Goal: Transaction & Acquisition: Purchase product/service

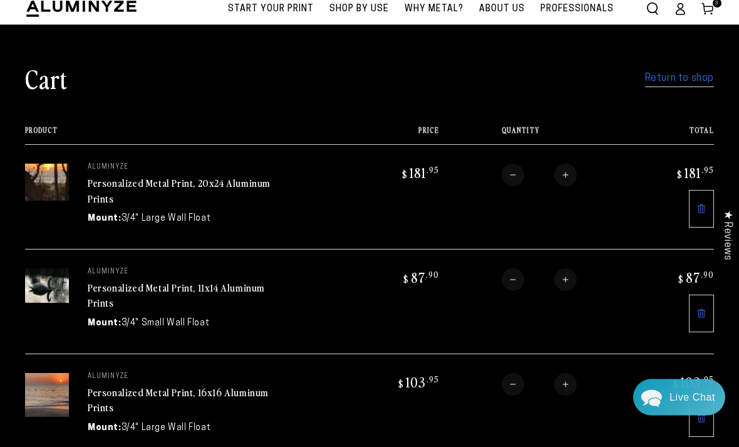
scroll to position [56, 0]
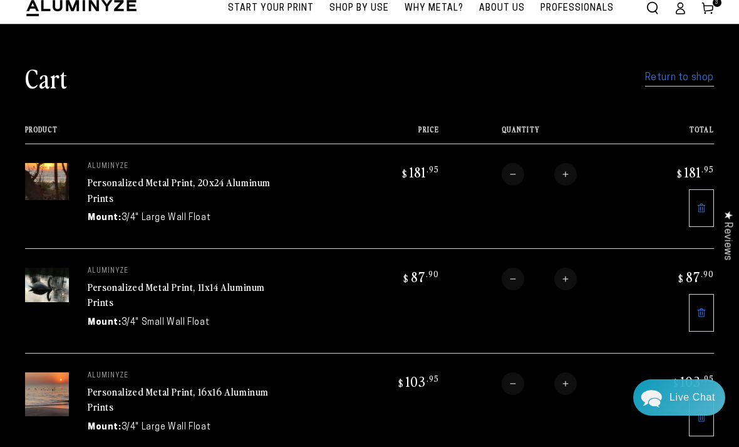
click at [679, 415] on div "Live Chat" at bounding box center [693, 397] width 46 height 36
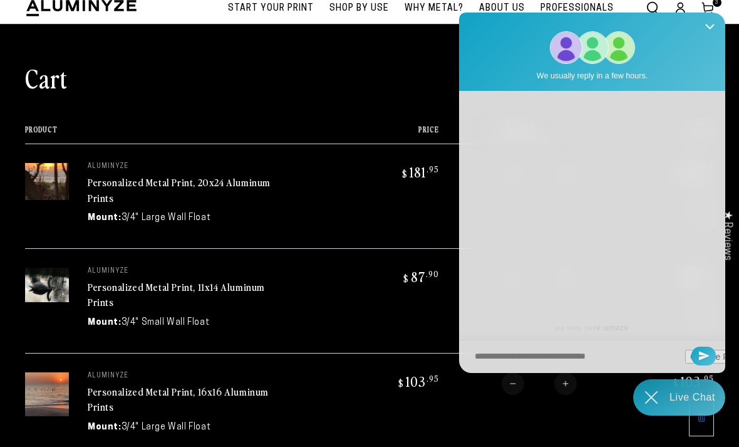
scroll to position [0, 0]
click at [655, 415] on icon "Chat widget toggle" at bounding box center [651, 397] width 36 height 36
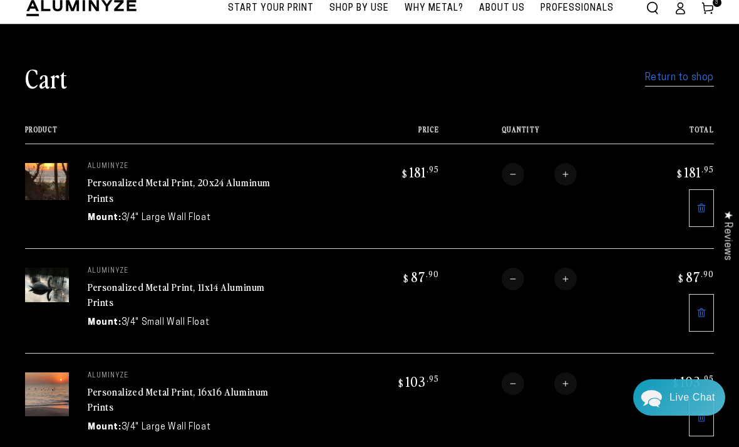
click at [681, 82] on link "Return to shop" at bounding box center [679, 78] width 69 height 18
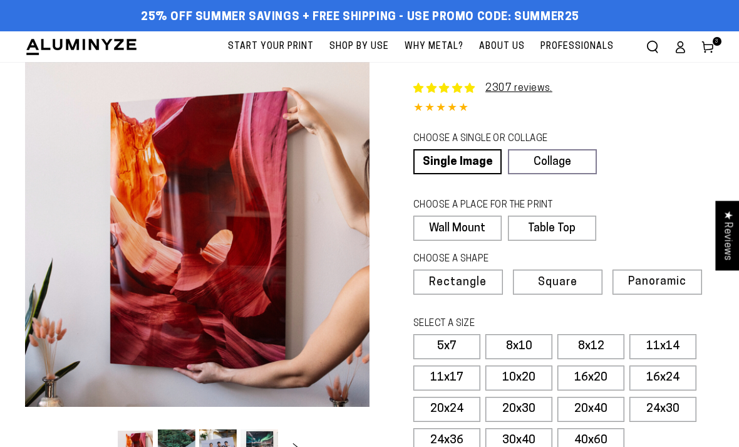
select select "**********"
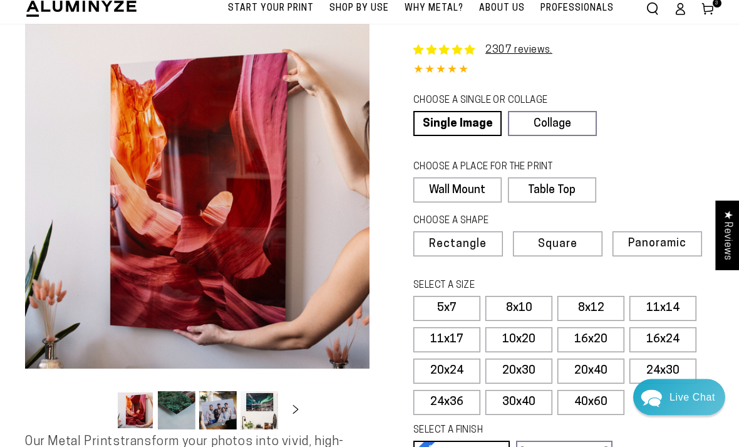
scroll to position [39, 0]
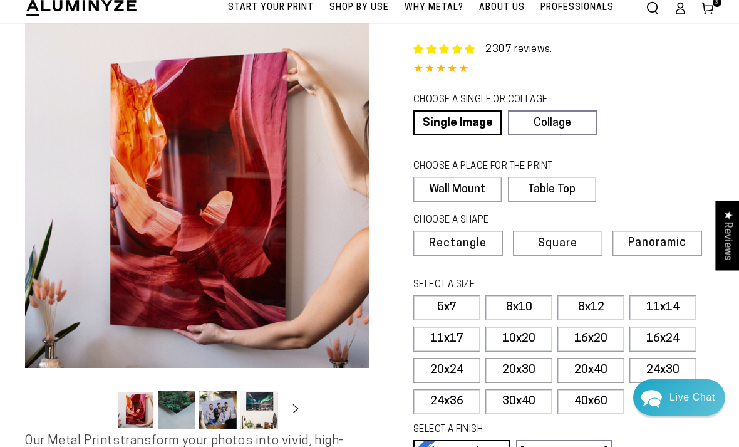
click at [670, 336] on label "16x24" at bounding box center [663, 338] width 67 height 25
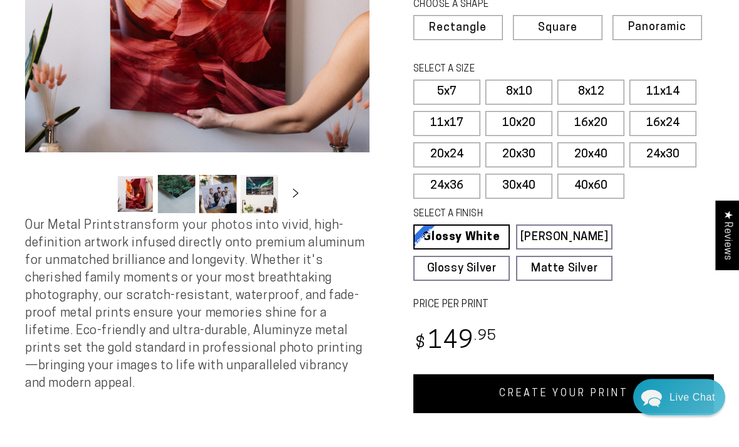
scroll to position [254, 0]
click at [580, 265] on link "Matte Silver Matte Silver Our raw silver matte aluminum surface adds a fascinat…" at bounding box center [564, 268] width 96 height 25
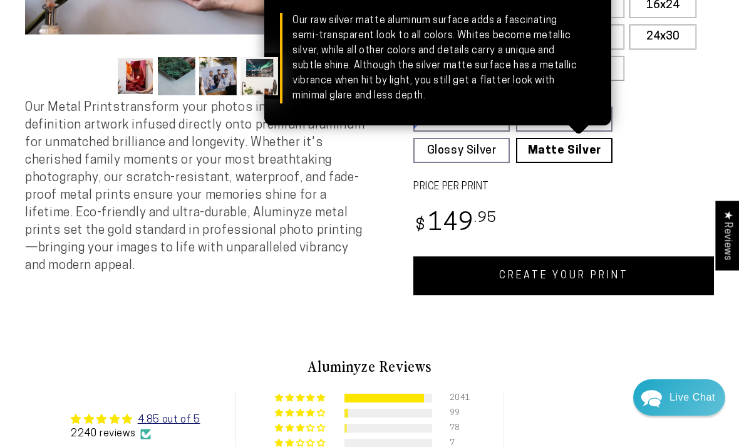
scroll to position [373, 0]
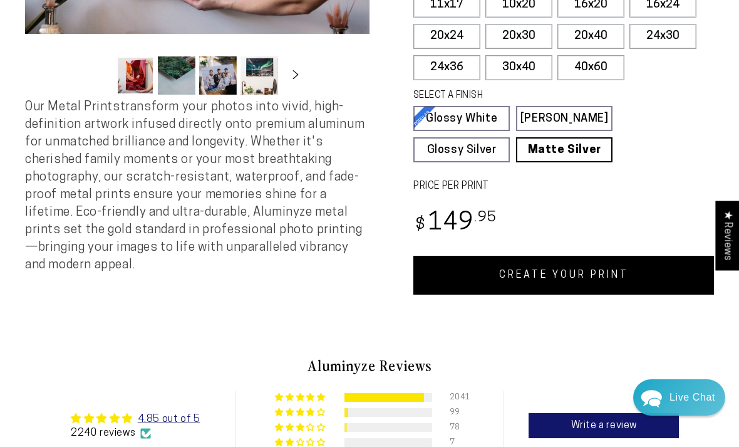
click at [597, 271] on link "CREATE YOUR PRINT" at bounding box center [564, 275] width 301 height 39
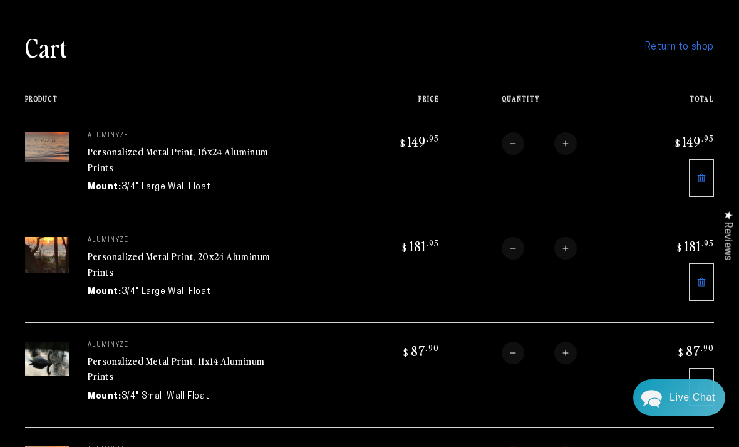
scroll to position [68, 0]
click at [328, 158] on td "aluminyze Personalized Metal Print, 16x24 Aluminum Prints Mount: 3/4" Large Wal…" at bounding box center [212, 165] width 286 height 105
click at [63, 155] on img at bounding box center [47, 147] width 44 height 29
click at [684, 51] on link "Return to shop" at bounding box center [679, 48] width 69 height 18
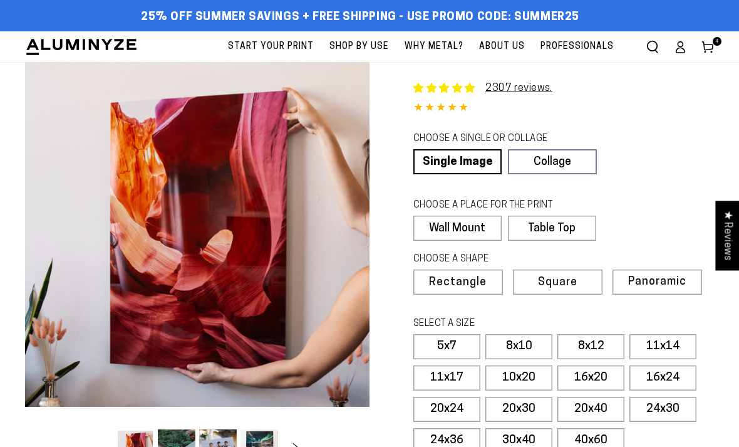
select select "**********"
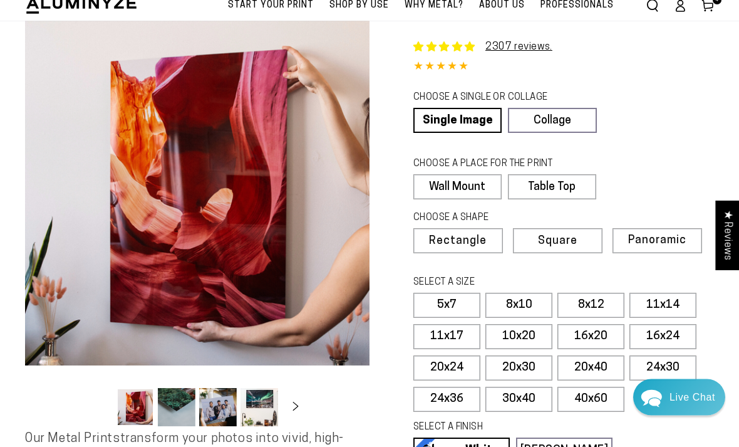
scroll to position [41, 0]
click at [673, 333] on label "16x24" at bounding box center [663, 336] width 67 height 25
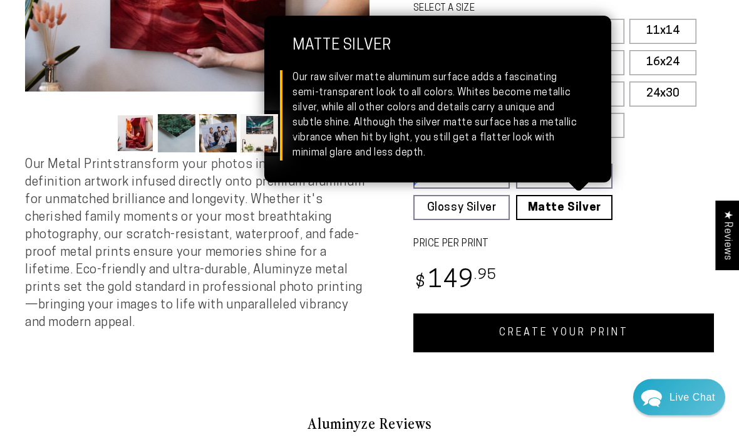
scroll to position [315, 0]
click at [589, 330] on link "CREATE YOUR PRINT" at bounding box center [564, 332] width 301 height 39
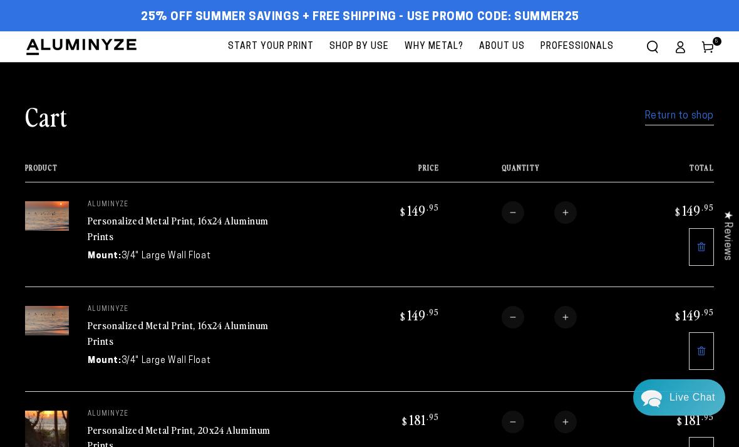
click at [686, 117] on link "Return to shop" at bounding box center [679, 116] width 69 height 18
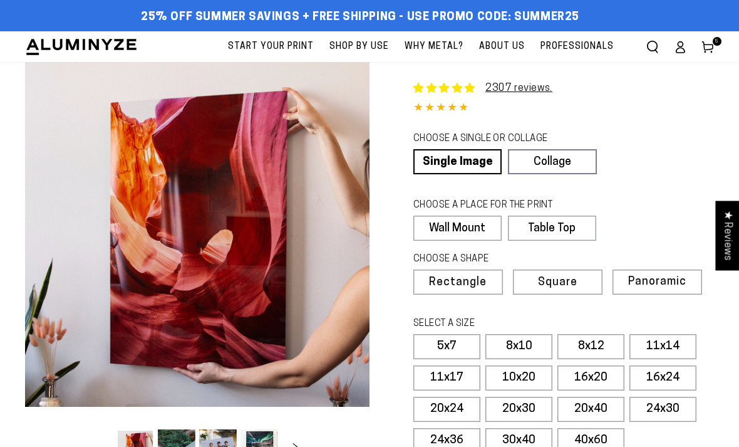
select select "**********"
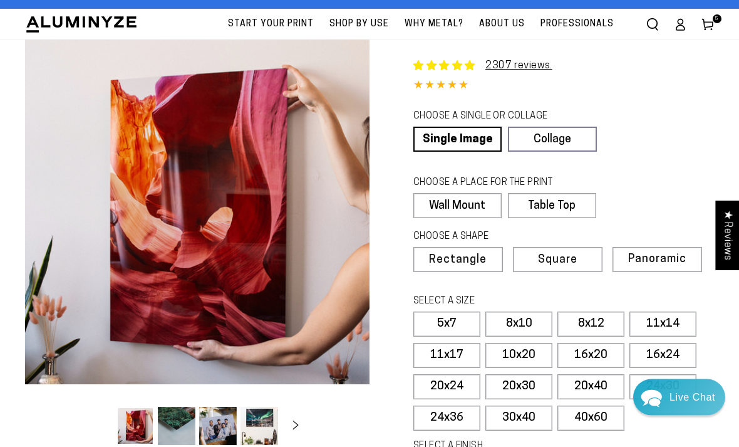
scroll to position [23, 0]
click at [677, 356] on label "16x24" at bounding box center [663, 355] width 67 height 25
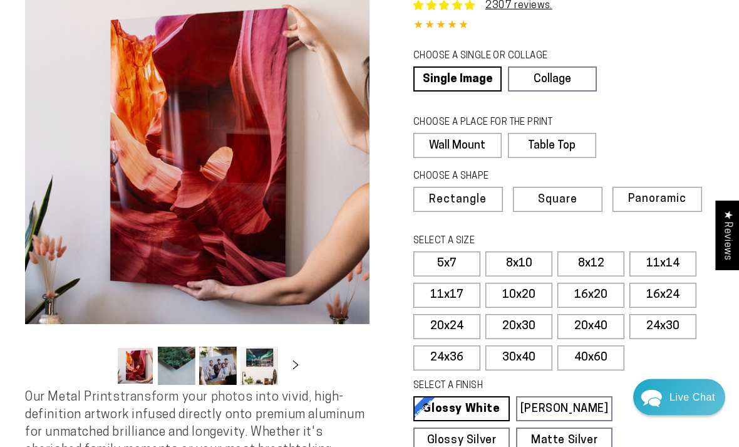
scroll to position [84, 0]
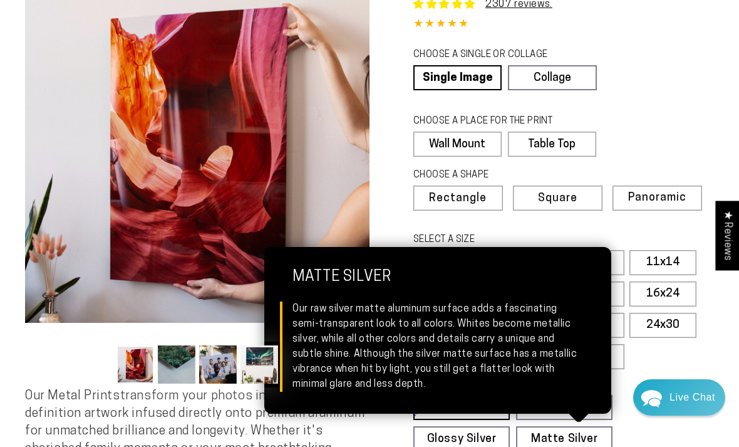
click at [578, 437] on link "Matte Silver Matte Silver Our raw silver matte aluminum surface adds a fascinat…" at bounding box center [564, 438] width 96 height 25
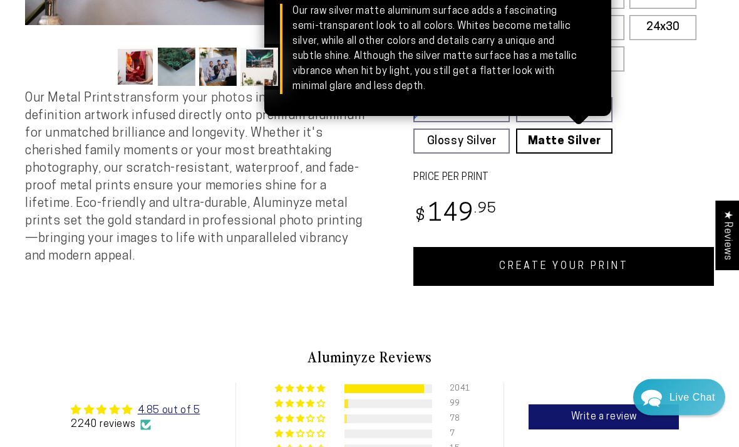
scroll to position [383, 0]
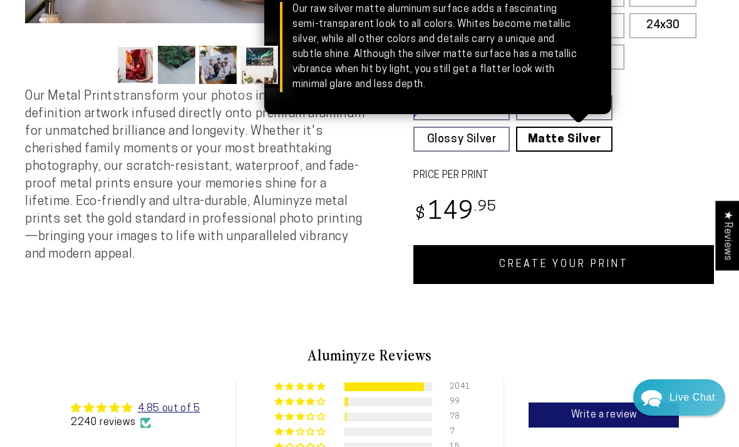
click at [583, 263] on link "CREATE YOUR PRINT" at bounding box center [564, 264] width 301 height 39
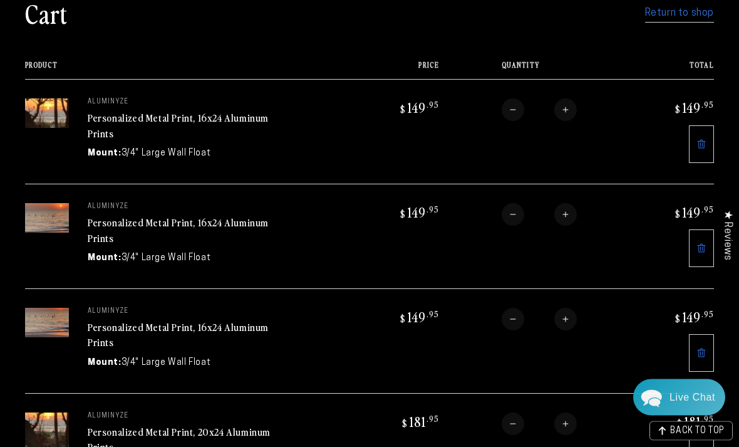
scroll to position [103, 0]
click at [684, 16] on link "Return to shop" at bounding box center [679, 13] width 69 height 18
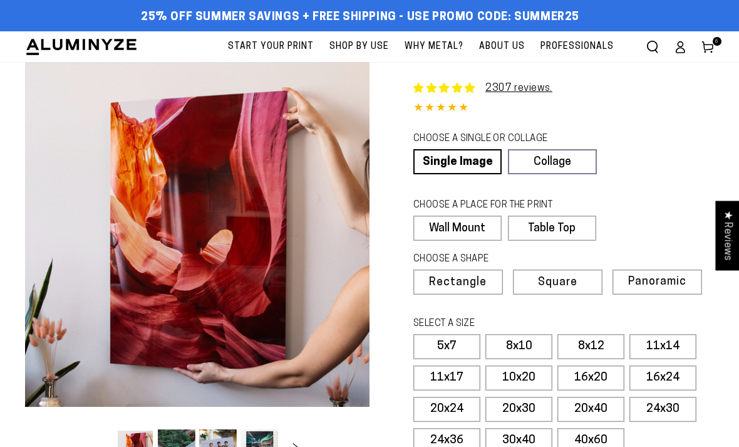
select select "**********"
